Goal: Transaction & Acquisition: Purchase product/service

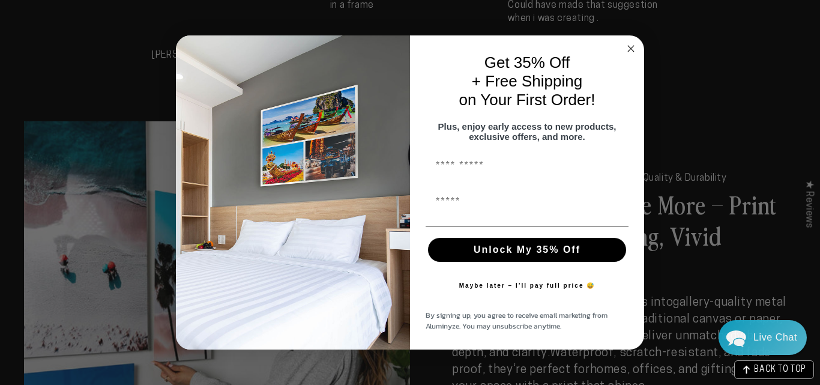
click at [628, 48] on circle "Close dialog" at bounding box center [631, 48] width 14 height 14
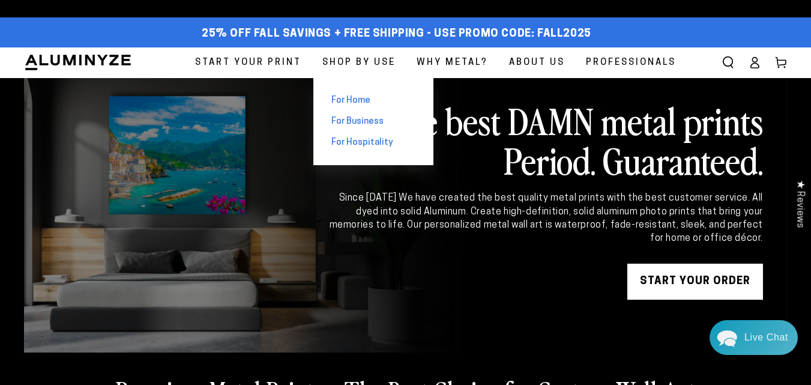
click at [346, 95] on span "For Home" at bounding box center [350, 100] width 39 height 13
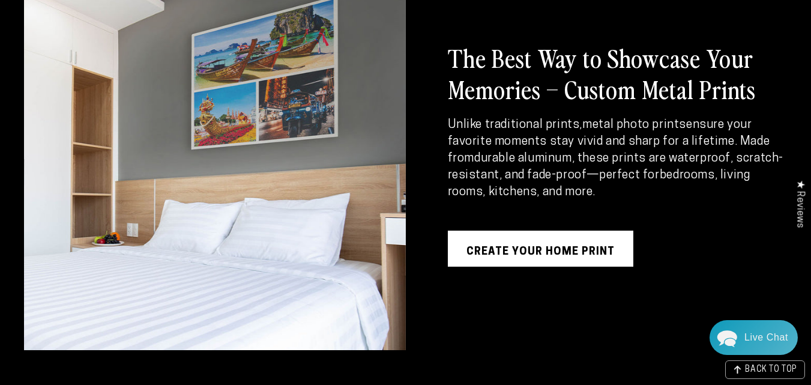
click at [535, 254] on link "Create Your Home Print" at bounding box center [540, 248] width 185 height 36
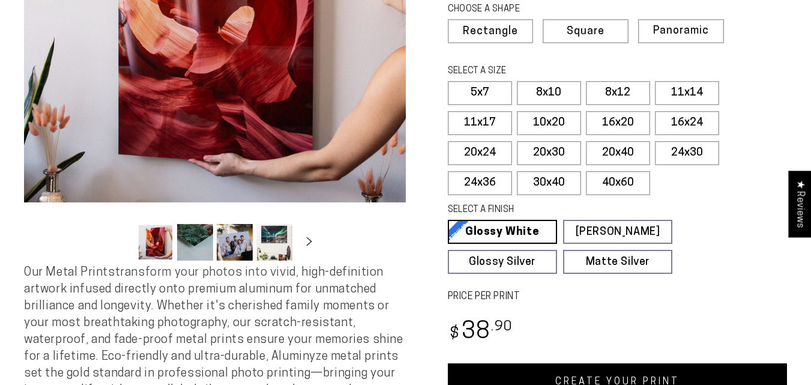
scroll to position [360, 0]
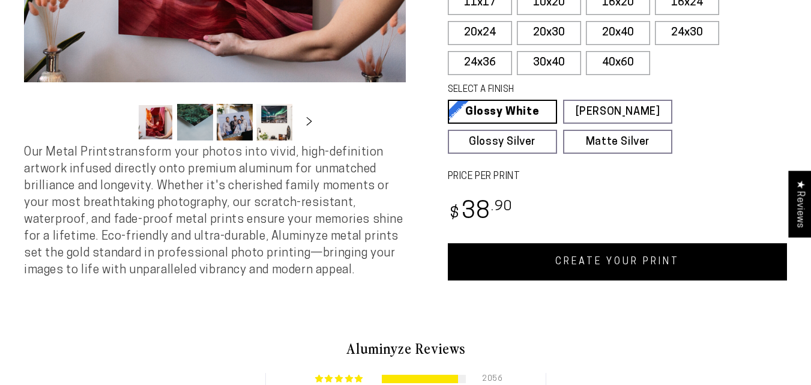
select select "**********"
click at [630, 262] on link "CREATE YOUR PRINT" at bounding box center [618, 261] width 340 height 37
